Goal: Task Accomplishment & Management: Complete application form

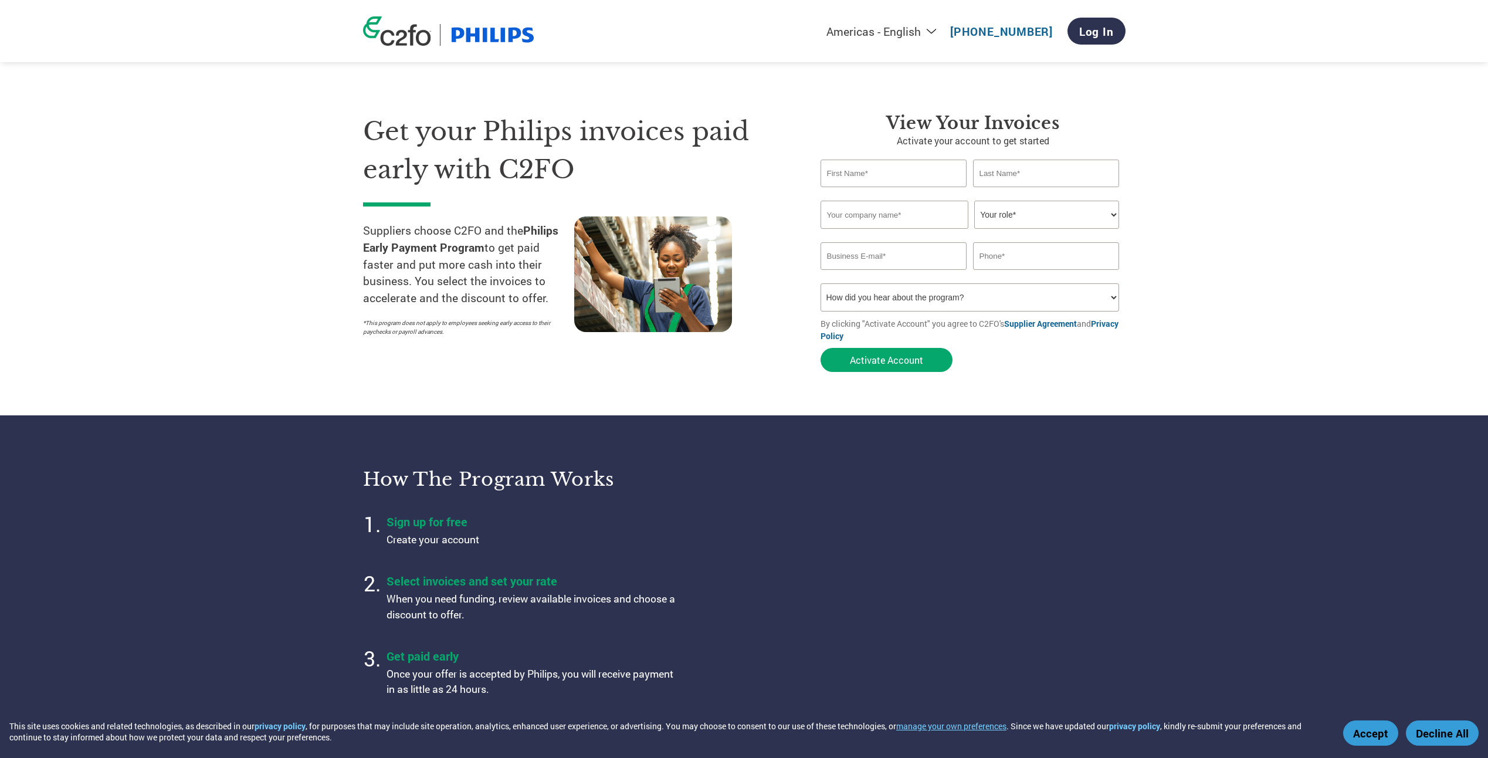
click at [1025, 214] on select "Your role* CFO Controller Credit Manager Finance Director Treasurer CEO Preside…" at bounding box center [1046, 215] width 145 height 28
select select "ACCOUNTS_RECEIVABLE"
click at [974, 201] on select "Your role* CFO Controller Credit Manager Finance Director Treasurer CEO Preside…" at bounding box center [1046, 215] width 145 height 28
click at [867, 177] on input "text" at bounding box center [894, 174] width 147 height 28
click at [869, 175] on input "text" at bounding box center [894, 174] width 147 height 28
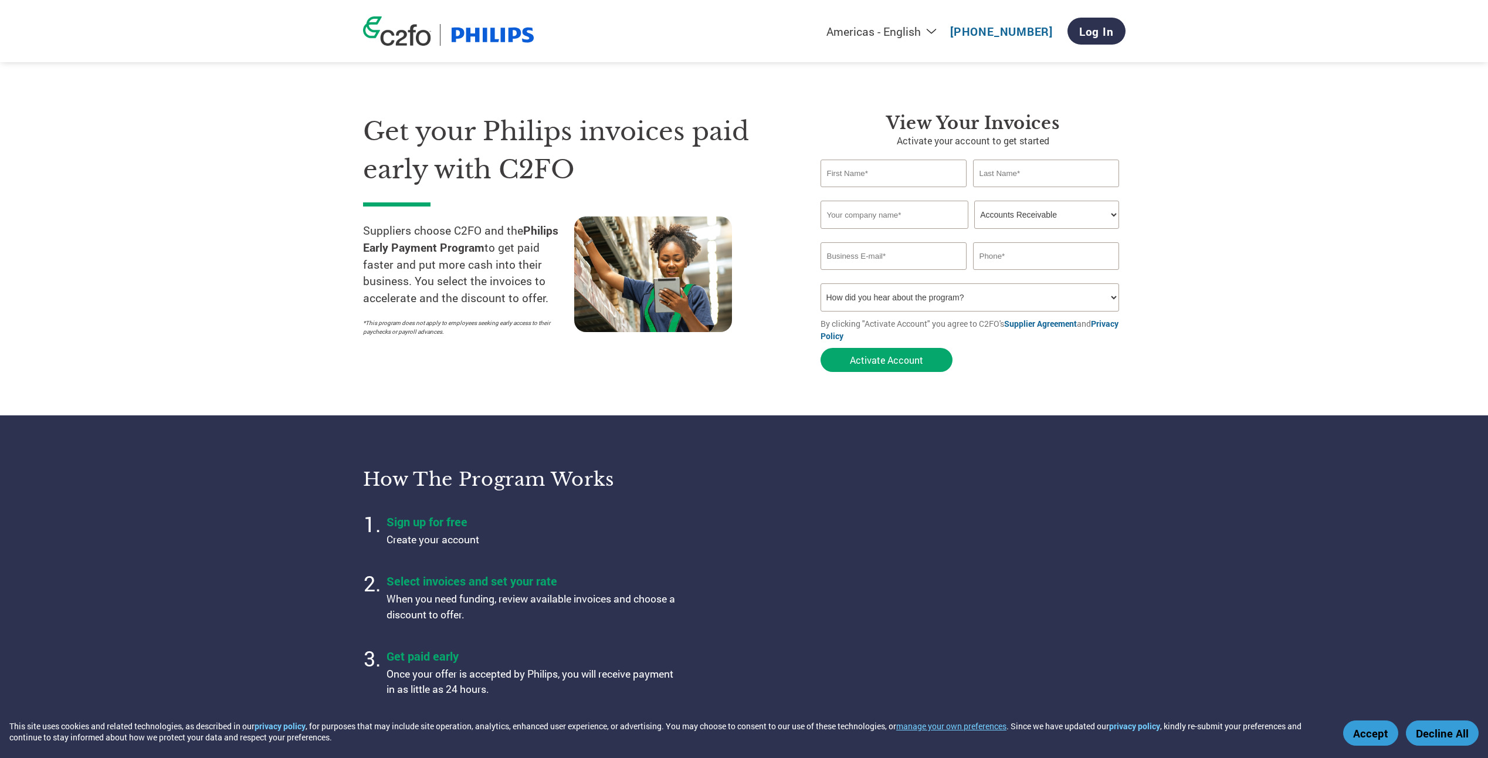
click at [1197, 175] on section "Get your Philips invoices paid early with C2FO Suppliers choose C2FO and the Ph…" at bounding box center [744, 231] width 1488 height 368
click at [886, 177] on input "text" at bounding box center [894, 174] width 147 height 28
type input "Accounts"
type input "Receivable"
click at [874, 216] on input "text" at bounding box center [895, 215] width 148 height 28
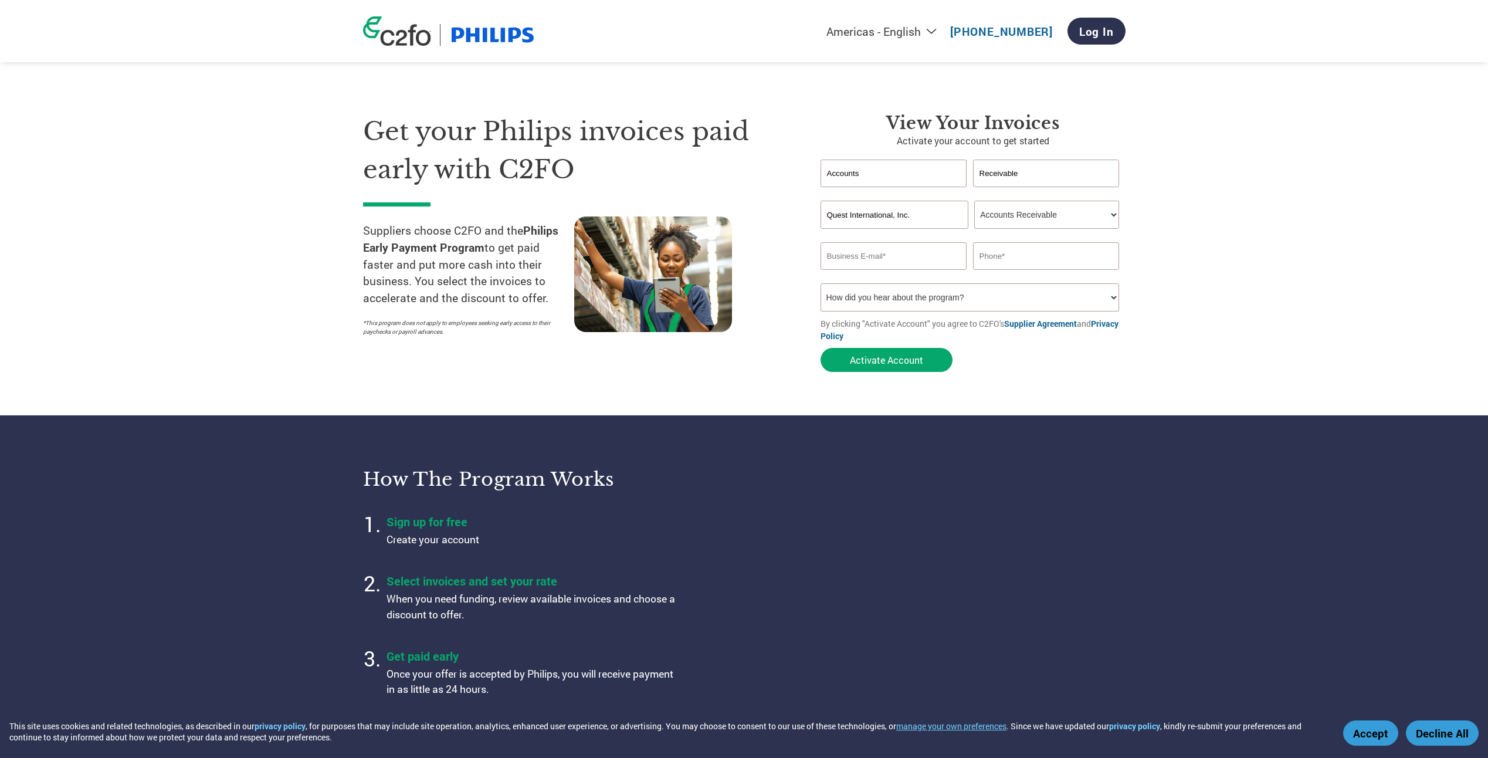
type input "Quest International, Inc."
click at [875, 253] on input "email" at bounding box center [894, 256] width 147 height 28
type input "arquest@questinc.com"
click at [995, 262] on input "text" at bounding box center [1046, 256] width 147 height 28
type input "949-380-6747"
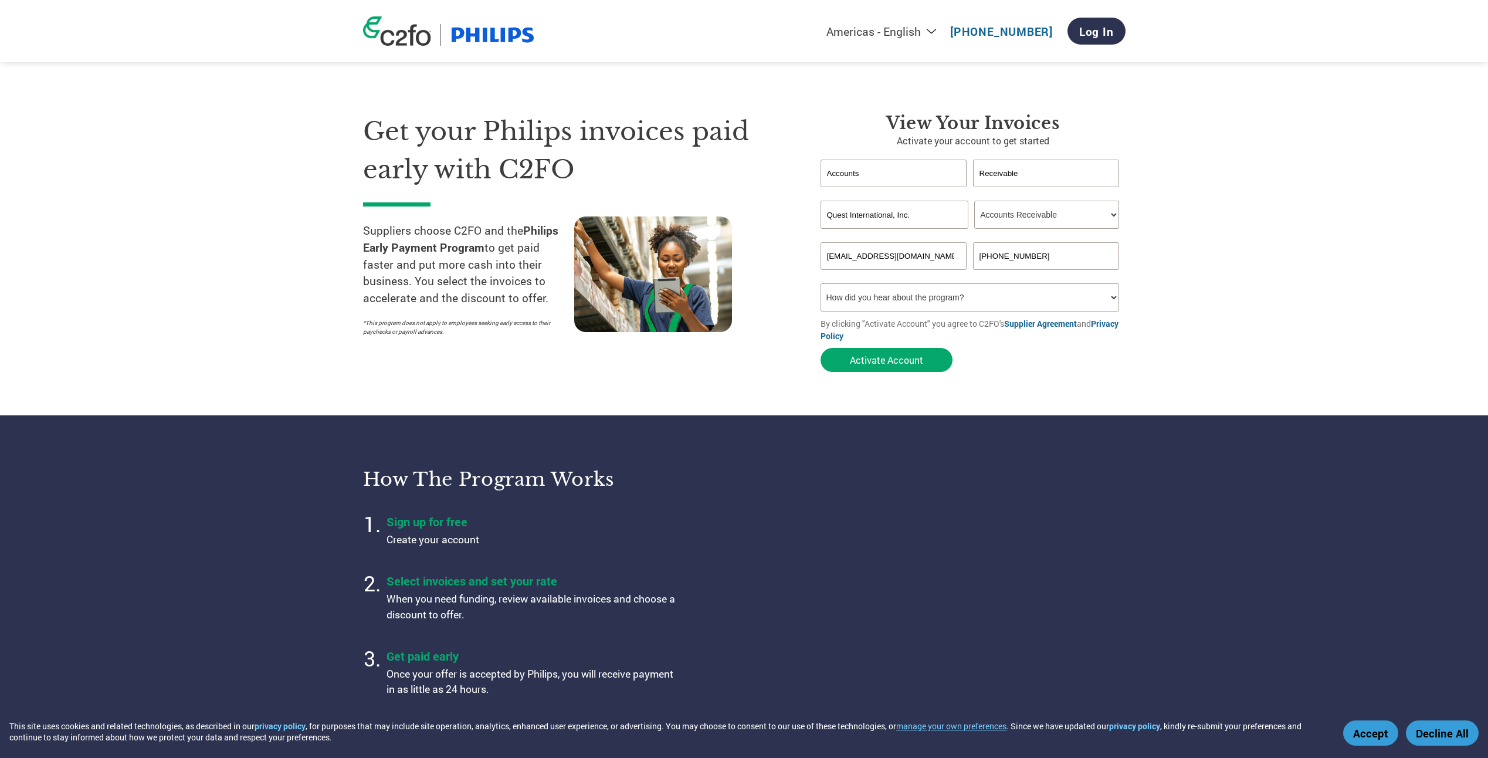
click at [995, 303] on select "How did you hear about the program? Received a letter Email Social Media Online…" at bounding box center [970, 297] width 299 height 28
select select "Other"
click at [821, 283] on select "How did you hear about the program? Received a letter Email Social Media Online…" at bounding box center [970, 297] width 299 height 28
click at [893, 300] on select "How did you hear about the program? Received a letter Email Social Media Online…" at bounding box center [970, 297] width 299 height 28
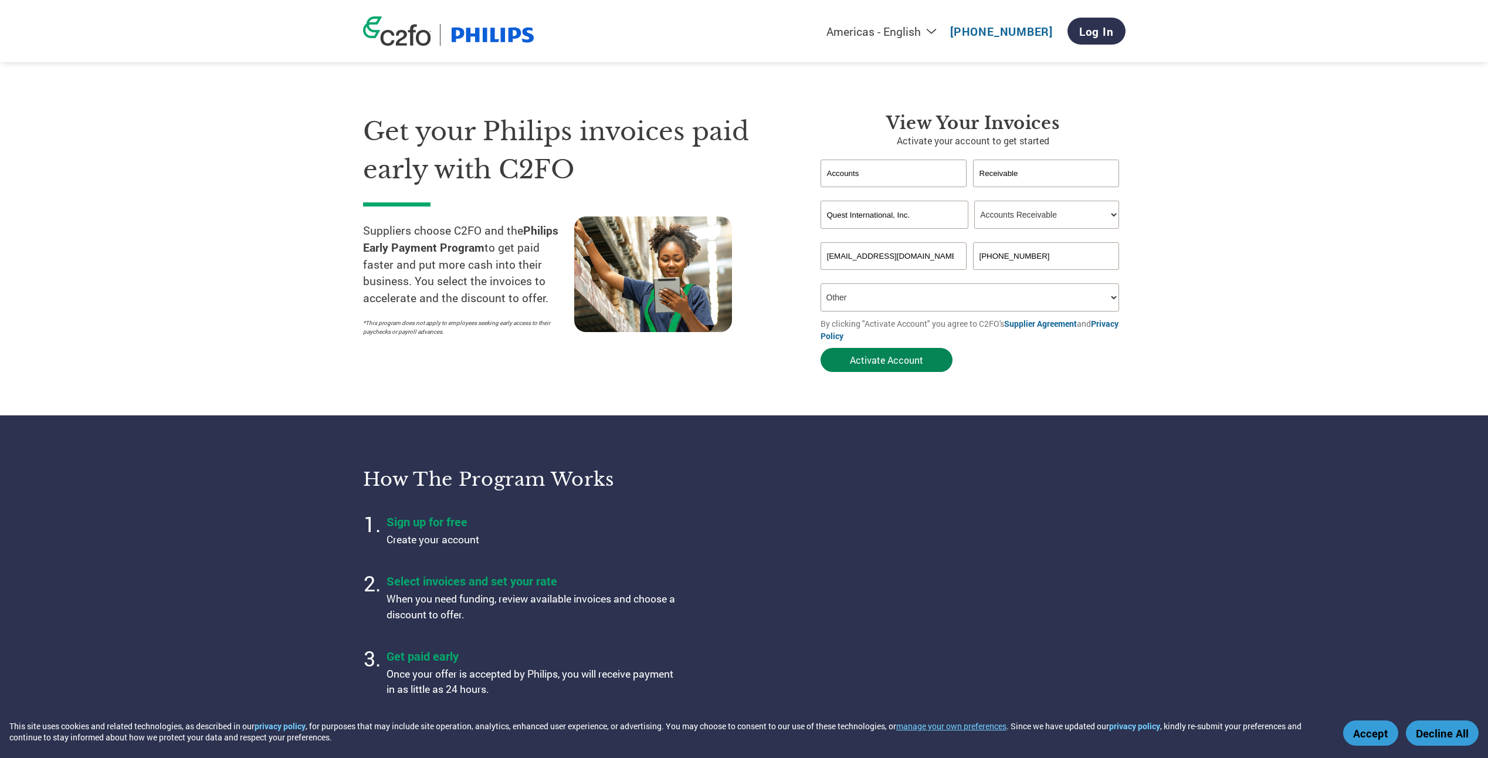
click at [878, 358] on button "Activate Account" at bounding box center [887, 360] width 132 height 24
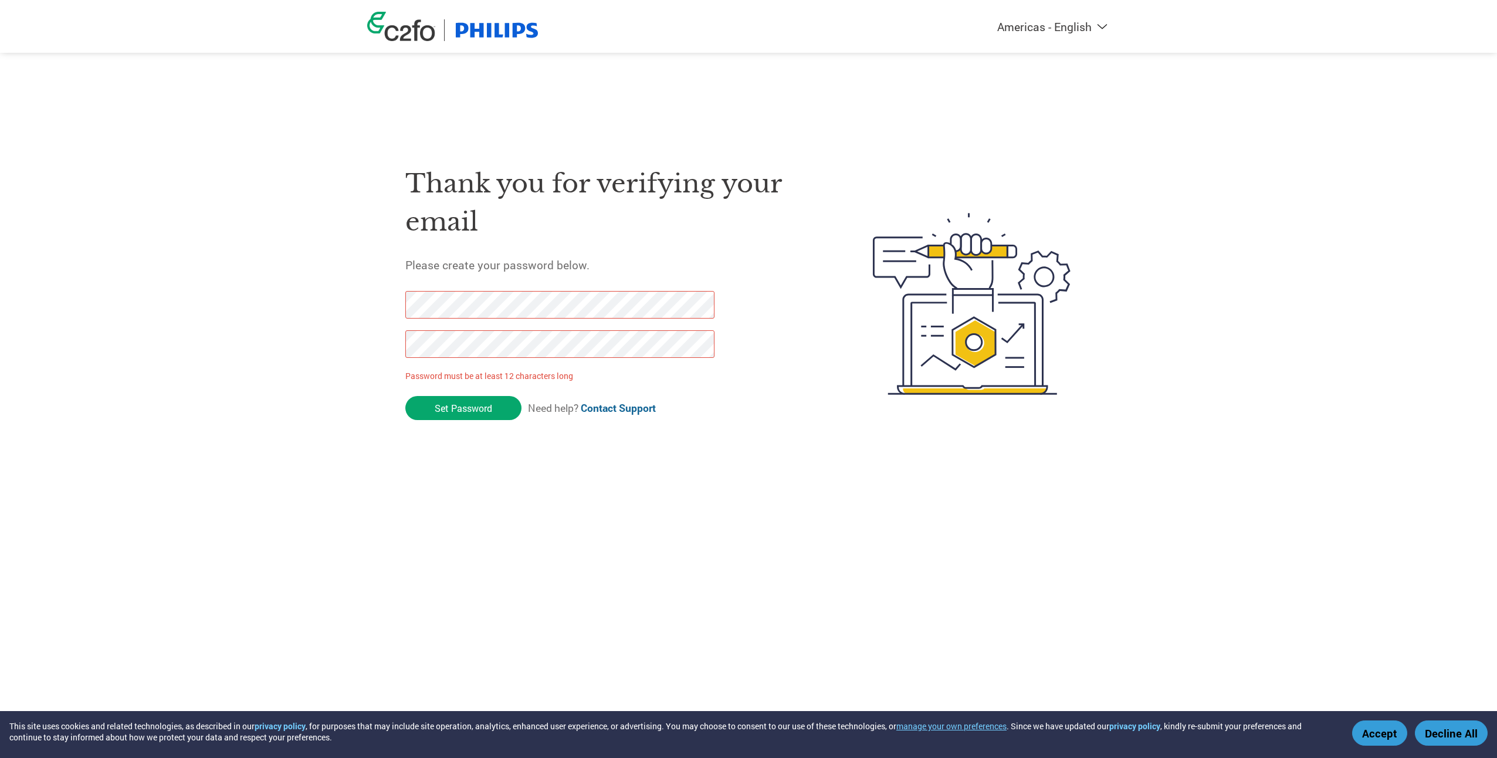
drag, startPoint x: 455, startPoint y: 405, endPoint x: 370, endPoint y: 304, distance: 132.3
click at [370, 304] on div "Thank you for verifying your email Please create your password below. Password …" at bounding box center [748, 303] width 763 height 311
click at [463, 406] on input "Set Password" at bounding box center [463, 408] width 116 height 24
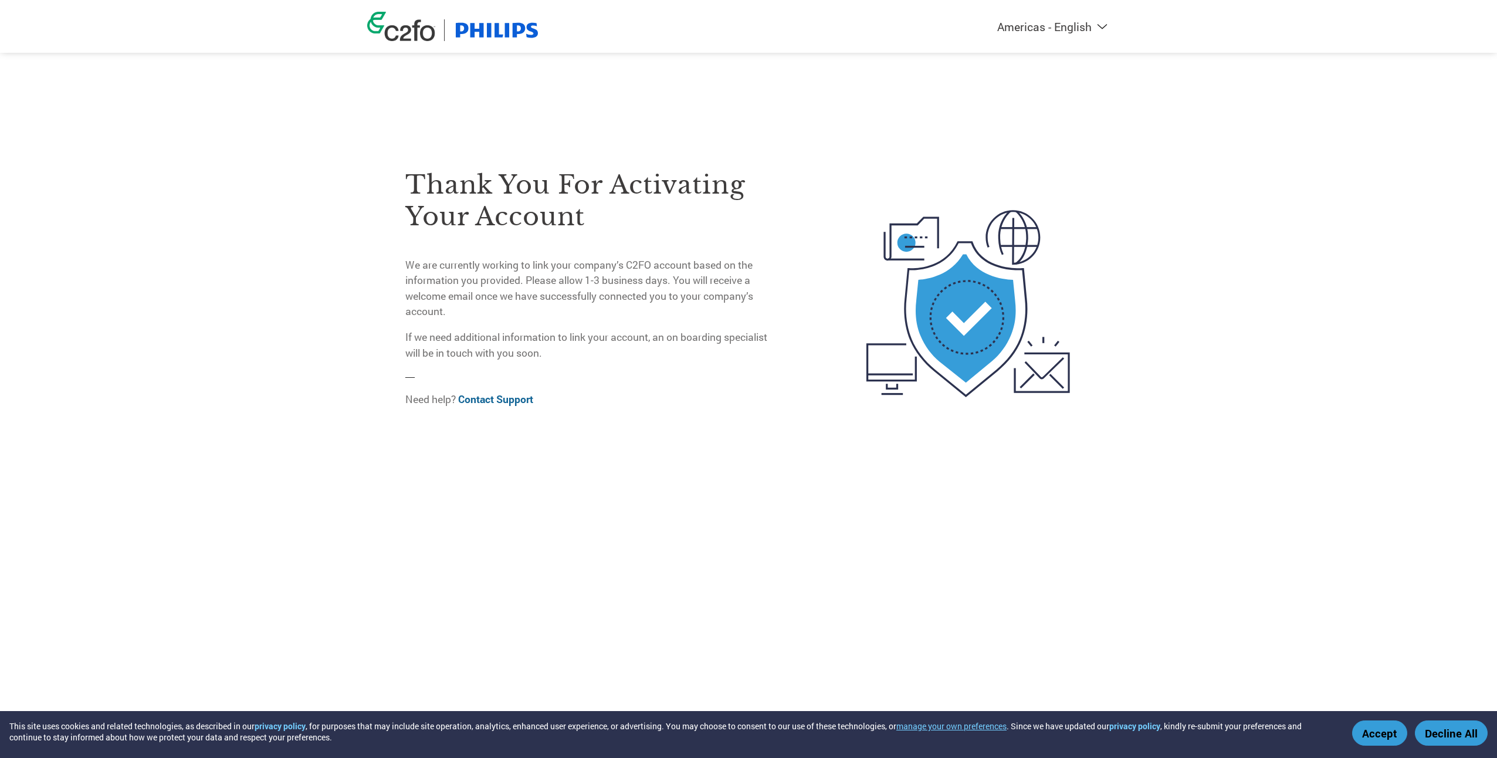
click at [1421, 346] on div "Americas - English Américas - Español [GEOGRAPHIC_DATA] - Português Amériques -…" at bounding box center [748, 256] width 1497 height 513
click at [1381, 733] on button "Accept" at bounding box center [1379, 732] width 55 height 25
